Goal: Task Accomplishment & Management: Use online tool/utility

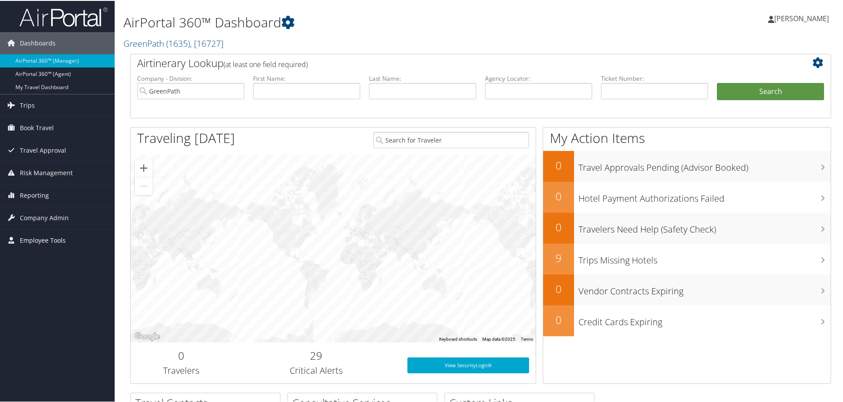
click at [28, 237] on span "Employee Tools" at bounding box center [43, 239] width 46 height 22
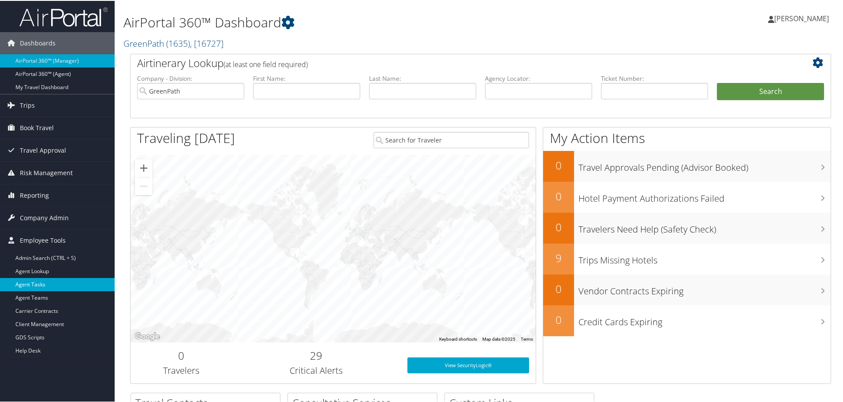
click at [36, 284] on link "Agent Tasks" at bounding box center [57, 283] width 115 height 13
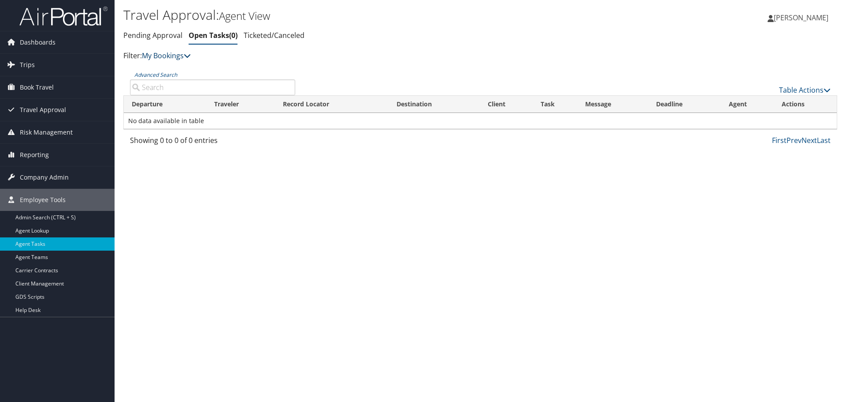
click at [190, 53] on icon at bounding box center [187, 55] width 7 height 7
click at [167, 65] on link "My TMC" at bounding box center [202, 69] width 116 height 15
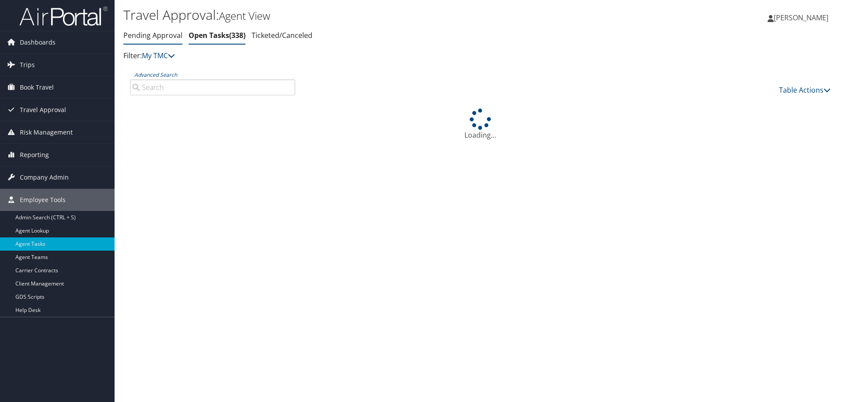
click at [155, 35] on link "Pending Approval" at bounding box center [152, 35] width 59 height 10
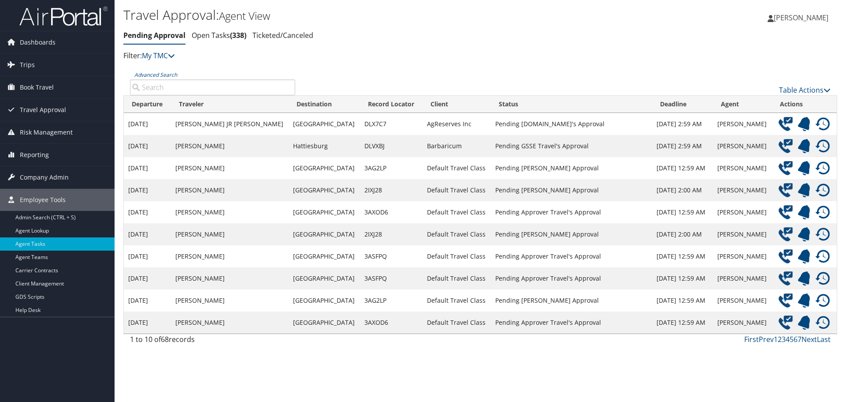
click at [151, 87] on input "Advanced Search" at bounding box center [212, 87] width 165 height 16
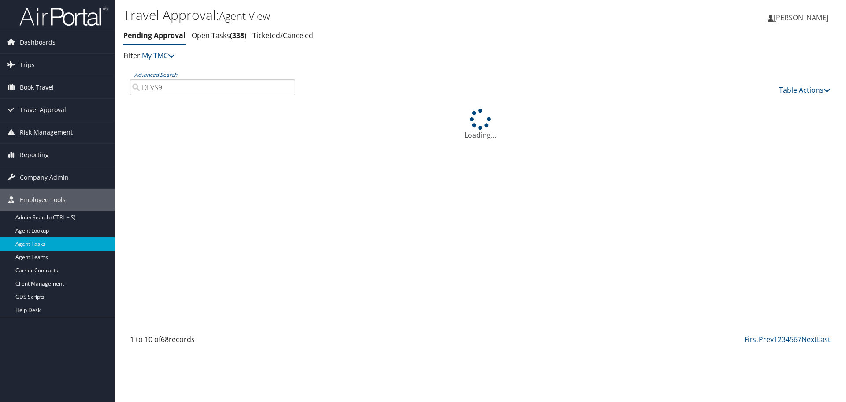
type input "DLVS9R"
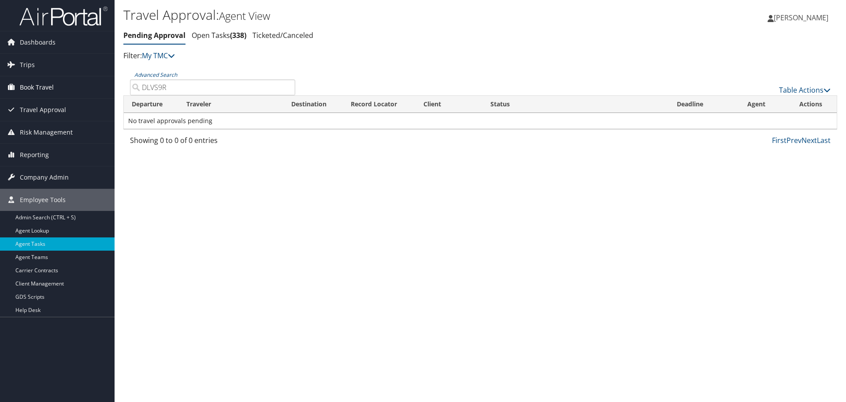
drag, startPoint x: 176, startPoint y: 89, endPoint x: 80, endPoint y: 84, distance: 96.7
click at [80, 84] on div "Dashboards AirPortal 360™ (Manager) AirPortal 360™ (Agent) My Travel Dashboard …" at bounding box center [423, 201] width 846 height 402
type input "WEBSTER"
click at [153, 54] on link "My TMC" at bounding box center [158, 56] width 33 height 10
click at [204, 34] on link "Open Tasks 338" at bounding box center [219, 35] width 55 height 10
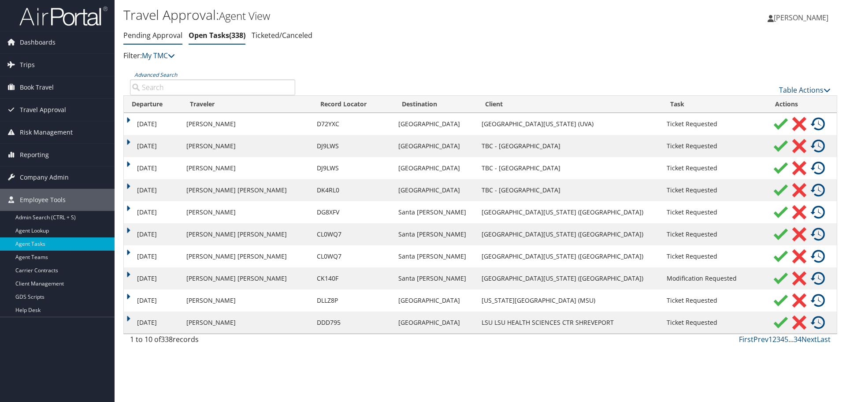
click at [133, 33] on link "Pending Approval" at bounding box center [152, 35] width 59 height 10
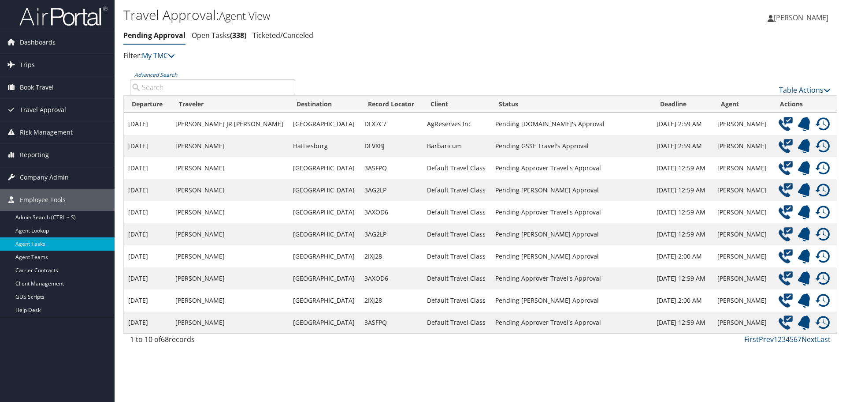
click at [808, 340] on link "Next" at bounding box center [809, 339] width 15 height 10
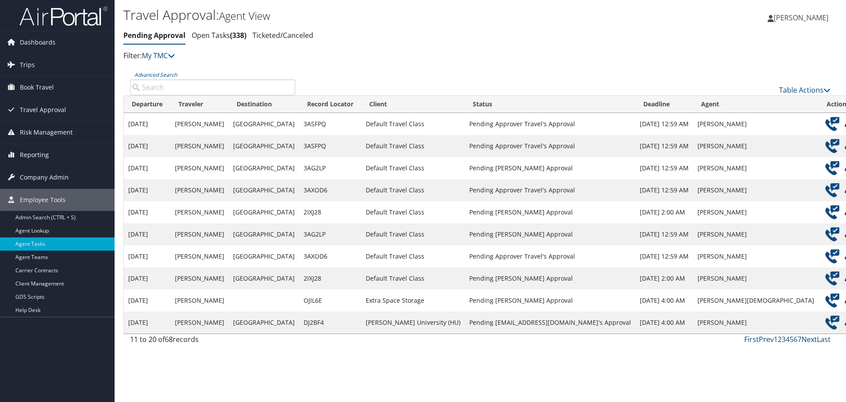
click at [808, 340] on link "Next" at bounding box center [809, 339] width 15 height 10
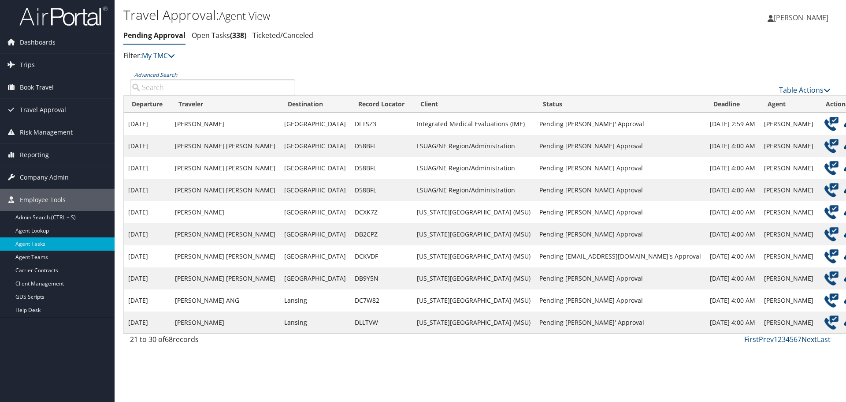
click at [808, 340] on link "Next" at bounding box center [809, 339] width 15 height 10
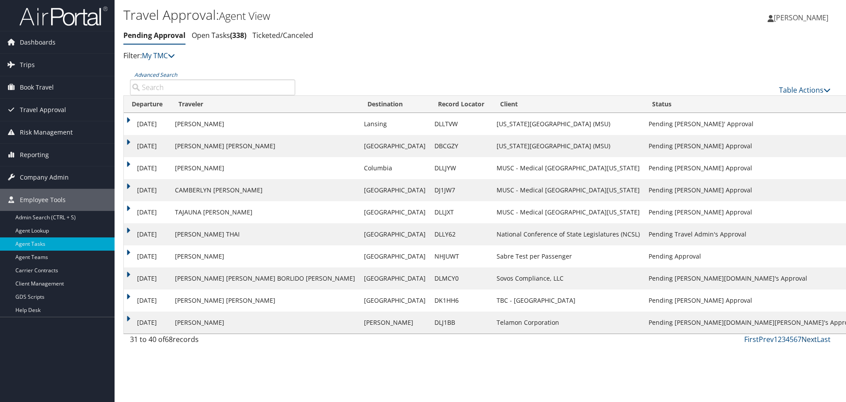
click at [808, 340] on link "Next" at bounding box center [809, 339] width 15 height 10
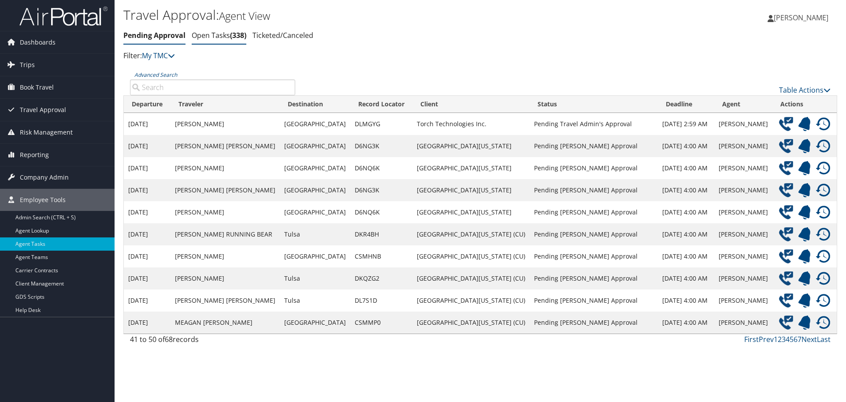
drag, startPoint x: 217, startPoint y: 34, endPoint x: 212, endPoint y: 31, distance: 5.4
click at [217, 34] on link "Open Tasks 338" at bounding box center [219, 35] width 55 height 10
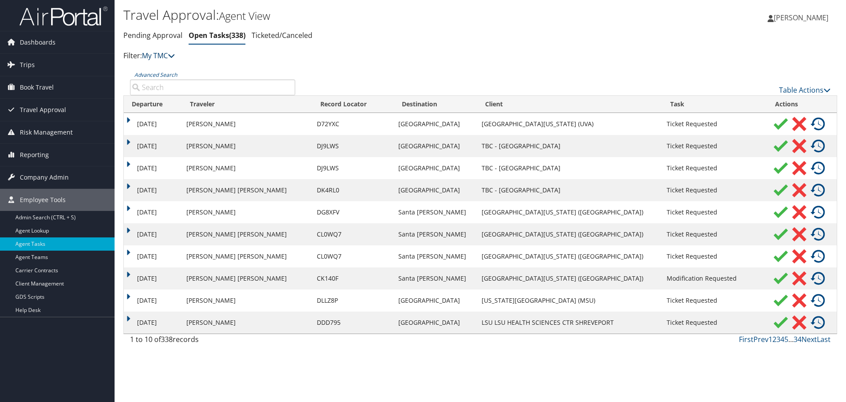
click at [173, 56] on icon at bounding box center [171, 55] width 7 height 7
click at [174, 70] on link "My Bookings" at bounding box center [202, 69] width 116 height 15
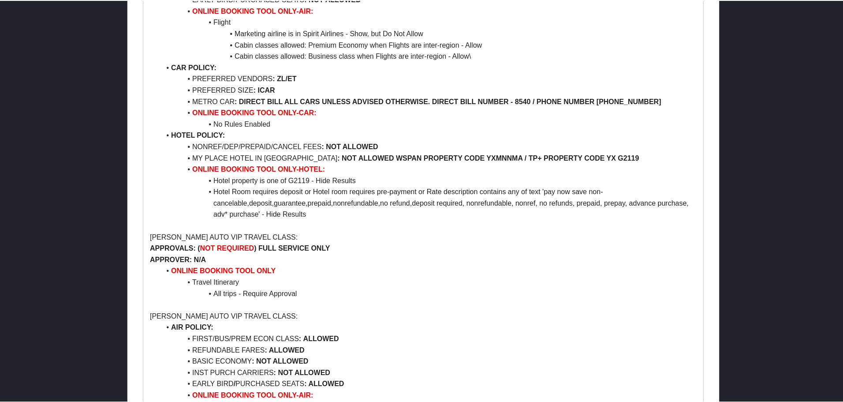
scroll to position [970, 0]
